Goal: Information Seeking & Learning: Understand process/instructions

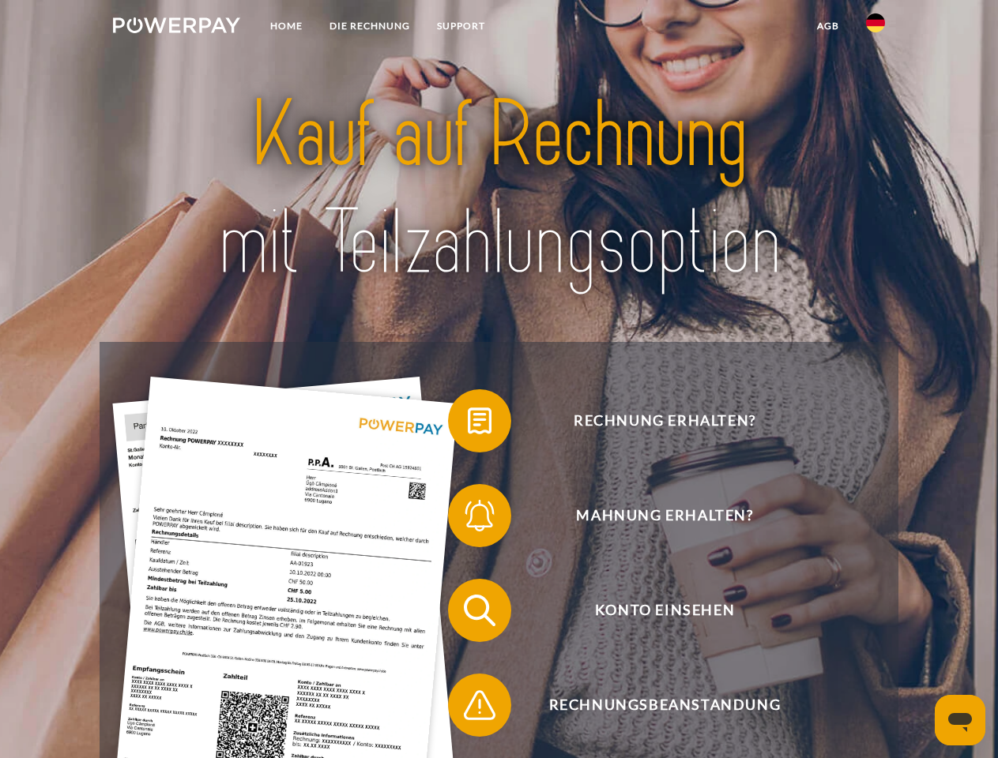
click at [176, 28] on img at bounding box center [176, 25] width 127 height 16
click at [875, 28] on img at bounding box center [875, 22] width 19 height 19
click at [827, 26] on link "agb" at bounding box center [828, 26] width 49 height 28
click at [468, 424] on span at bounding box center [455, 421] width 79 height 79
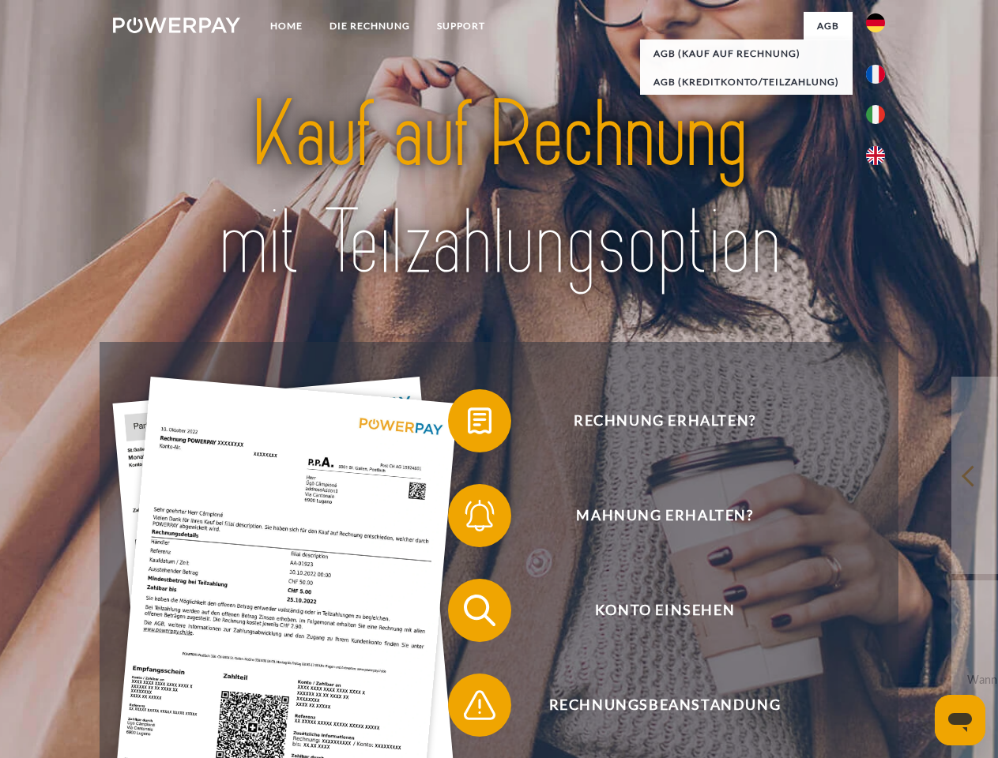
click at [468, 519] on span at bounding box center [455, 515] width 79 height 79
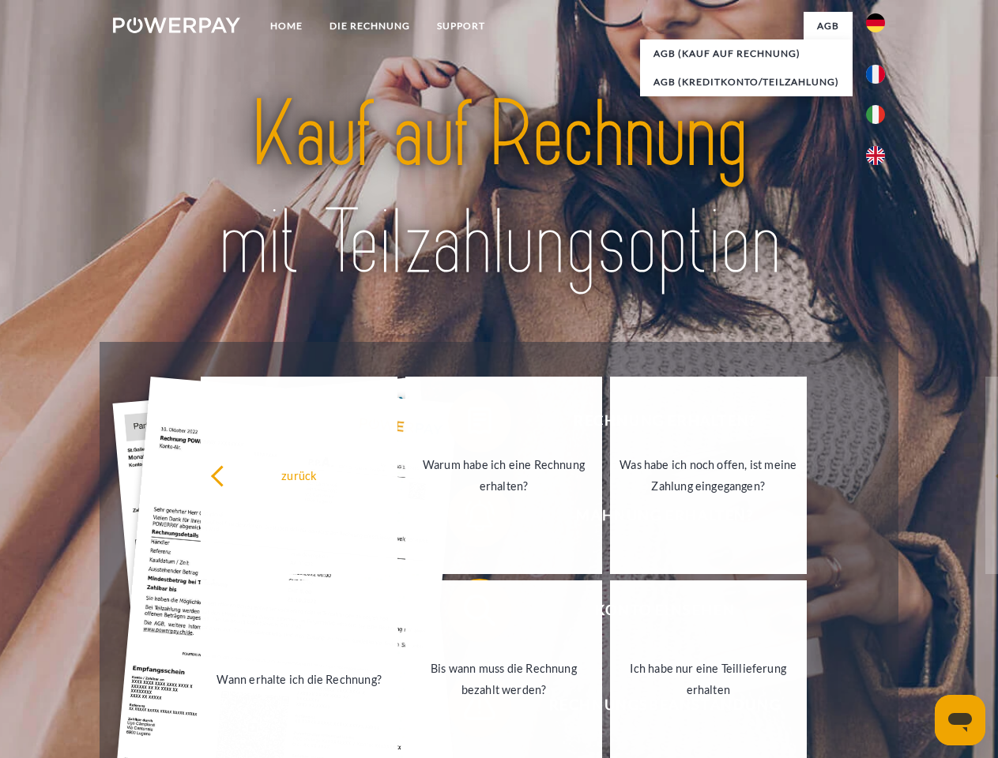
click at [468, 614] on link "Bis wann muss die Rechnung bezahlt werden?" at bounding box center [503, 680] width 197 height 198
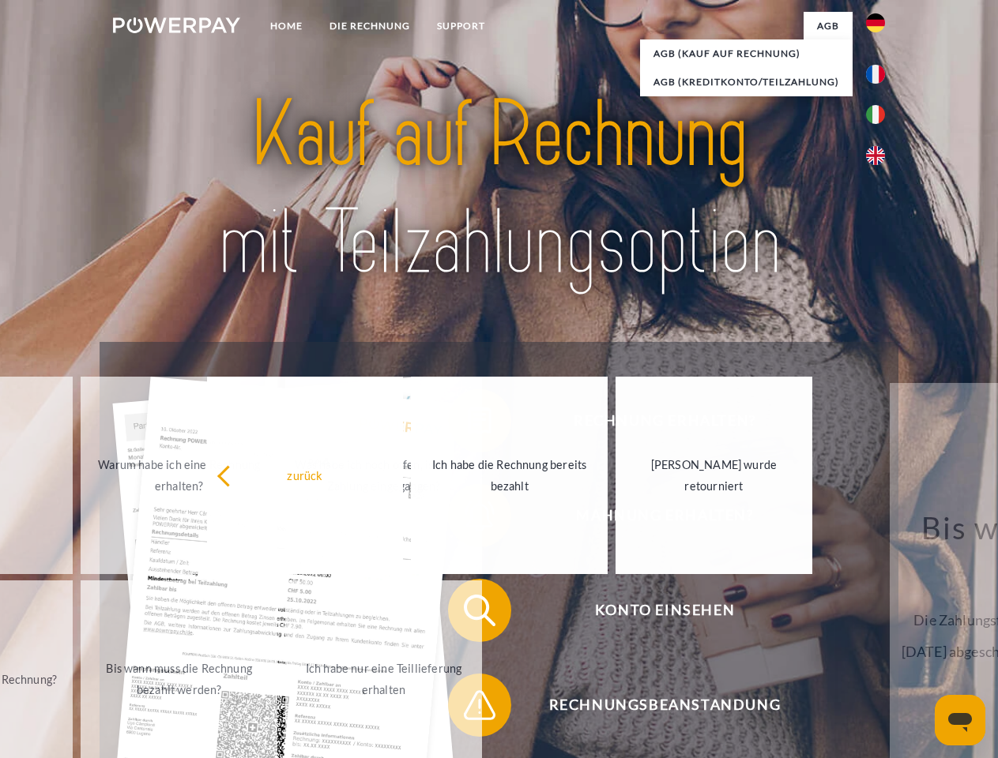
click at [468, 709] on span at bounding box center [455, 705] width 79 height 79
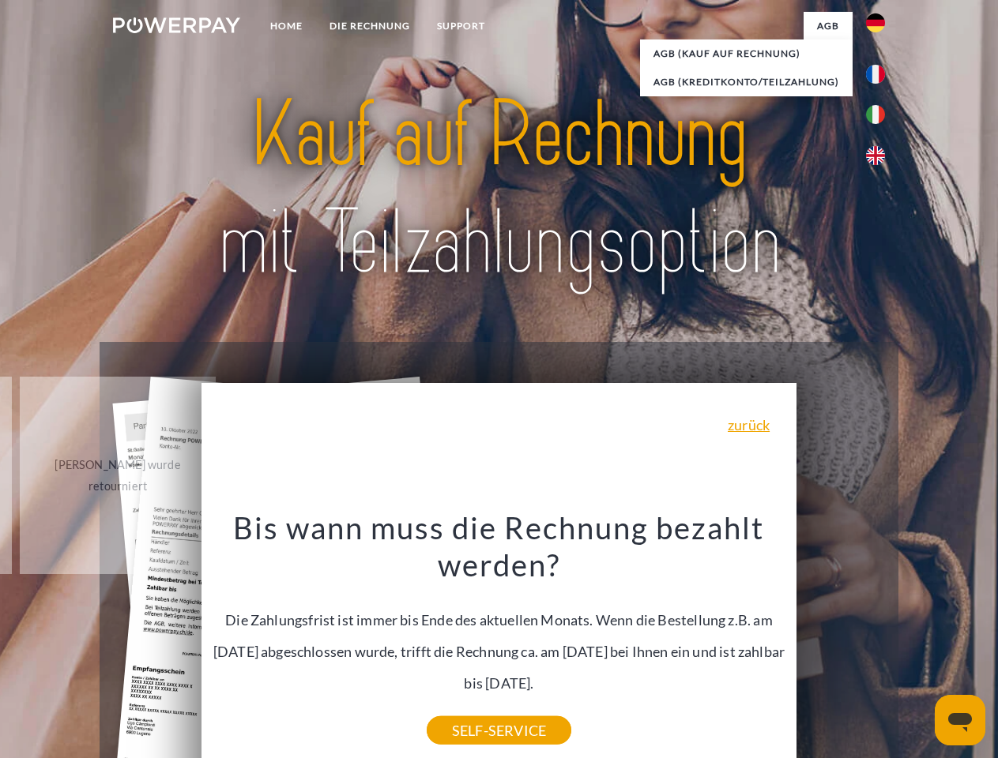
click at [960, 721] on icon "Messaging-Fenster öffnen" at bounding box center [960, 722] width 24 height 19
